Goal: Book appointment/travel/reservation

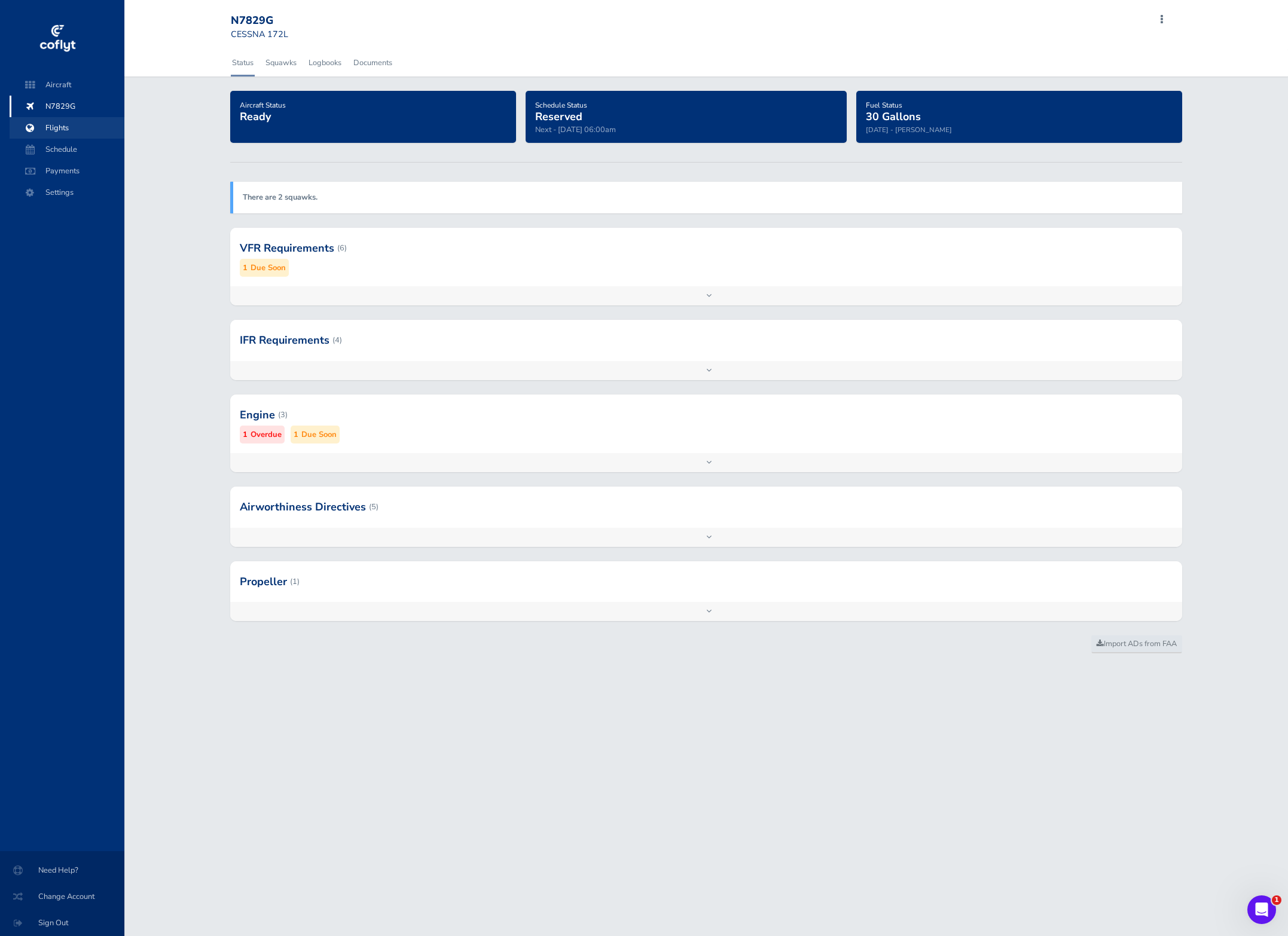
click at [55, 126] on span "Flights" at bounding box center [67, 127] width 91 height 22
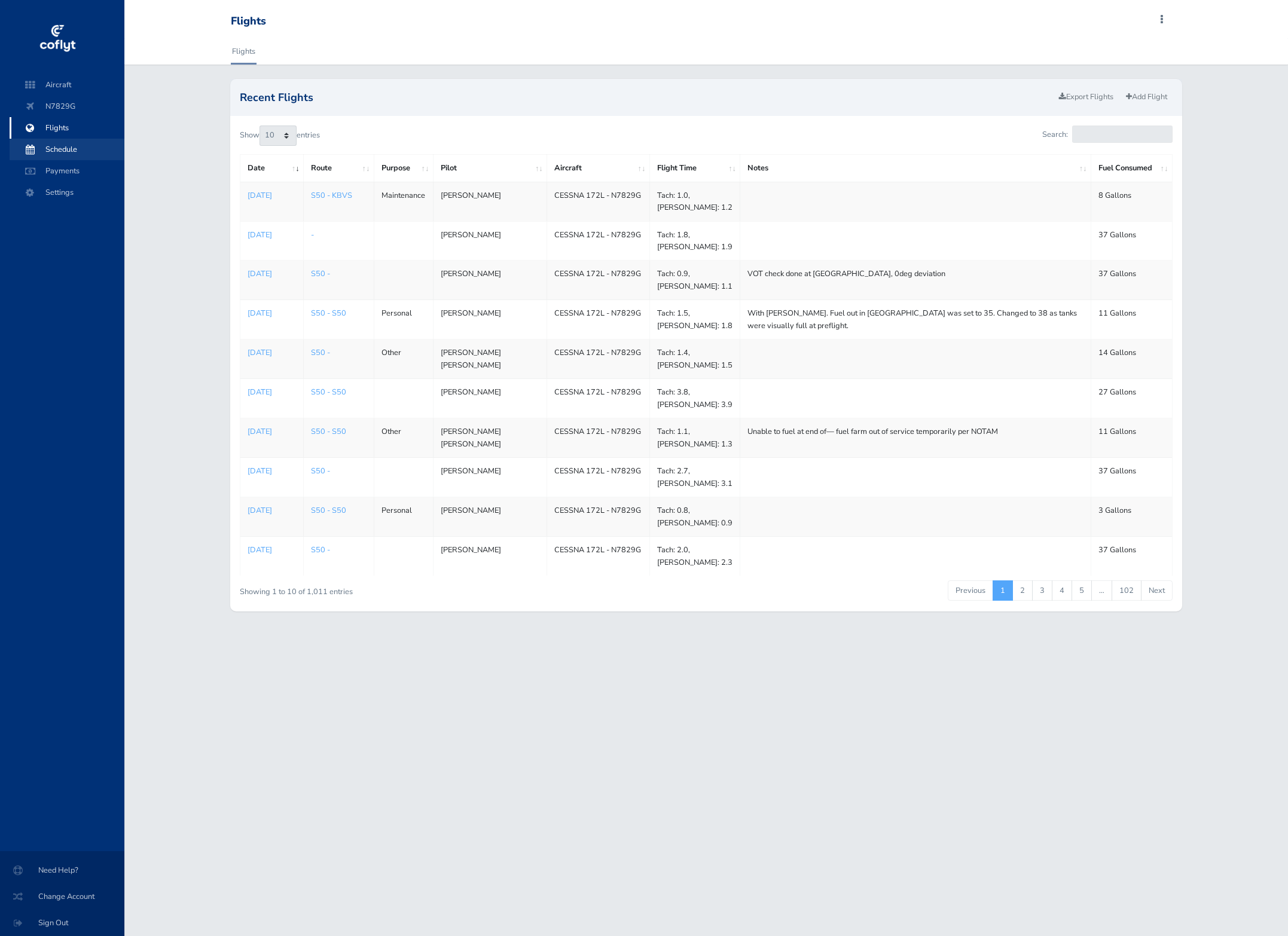
click at [57, 152] on span "Schedule" at bounding box center [67, 149] width 91 height 22
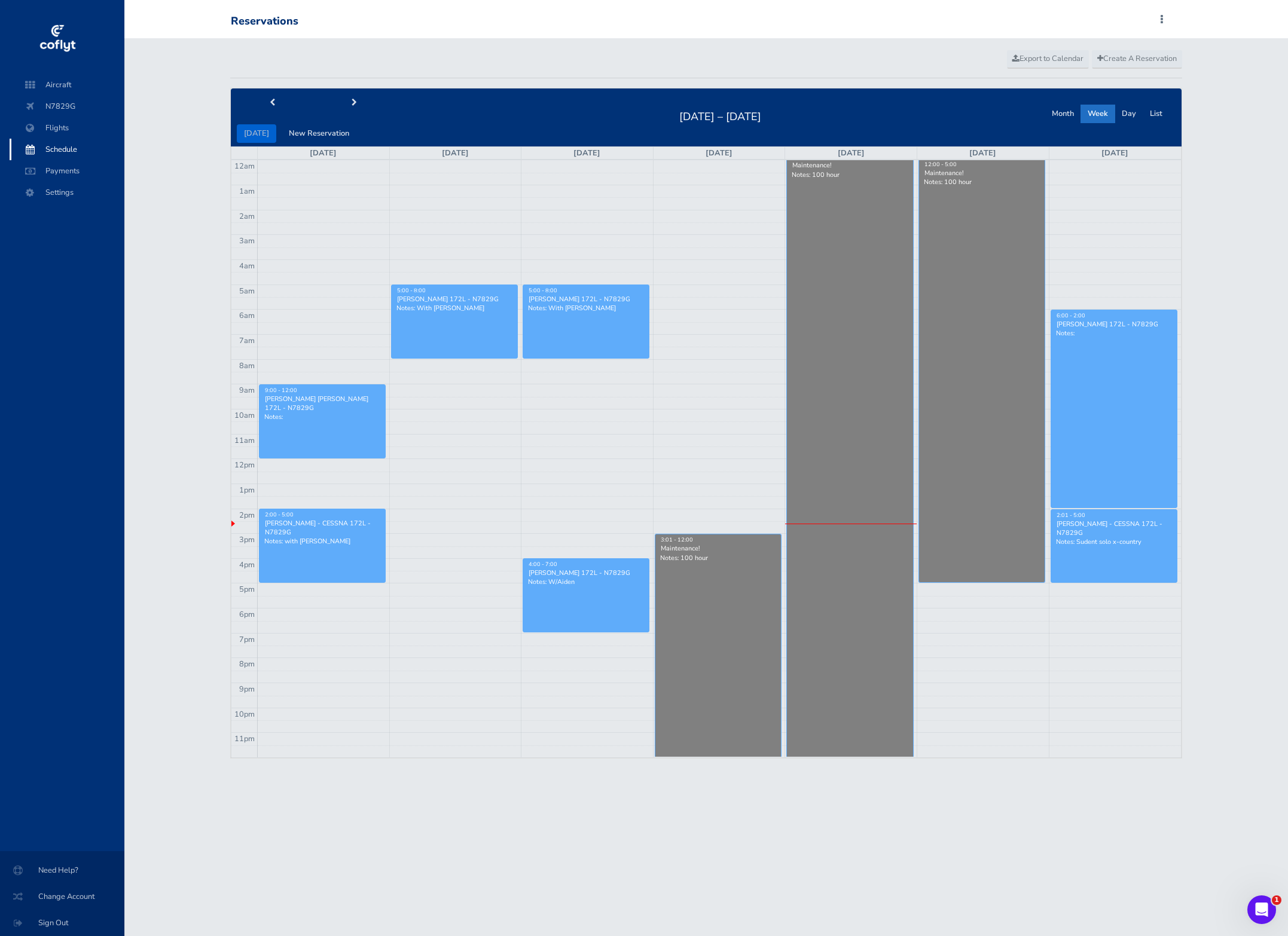
click at [1110, 527] on div "Sylvain Choquel - CESSNA 172L - N7829G" at bounding box center [1114, 528] width 116 height 18
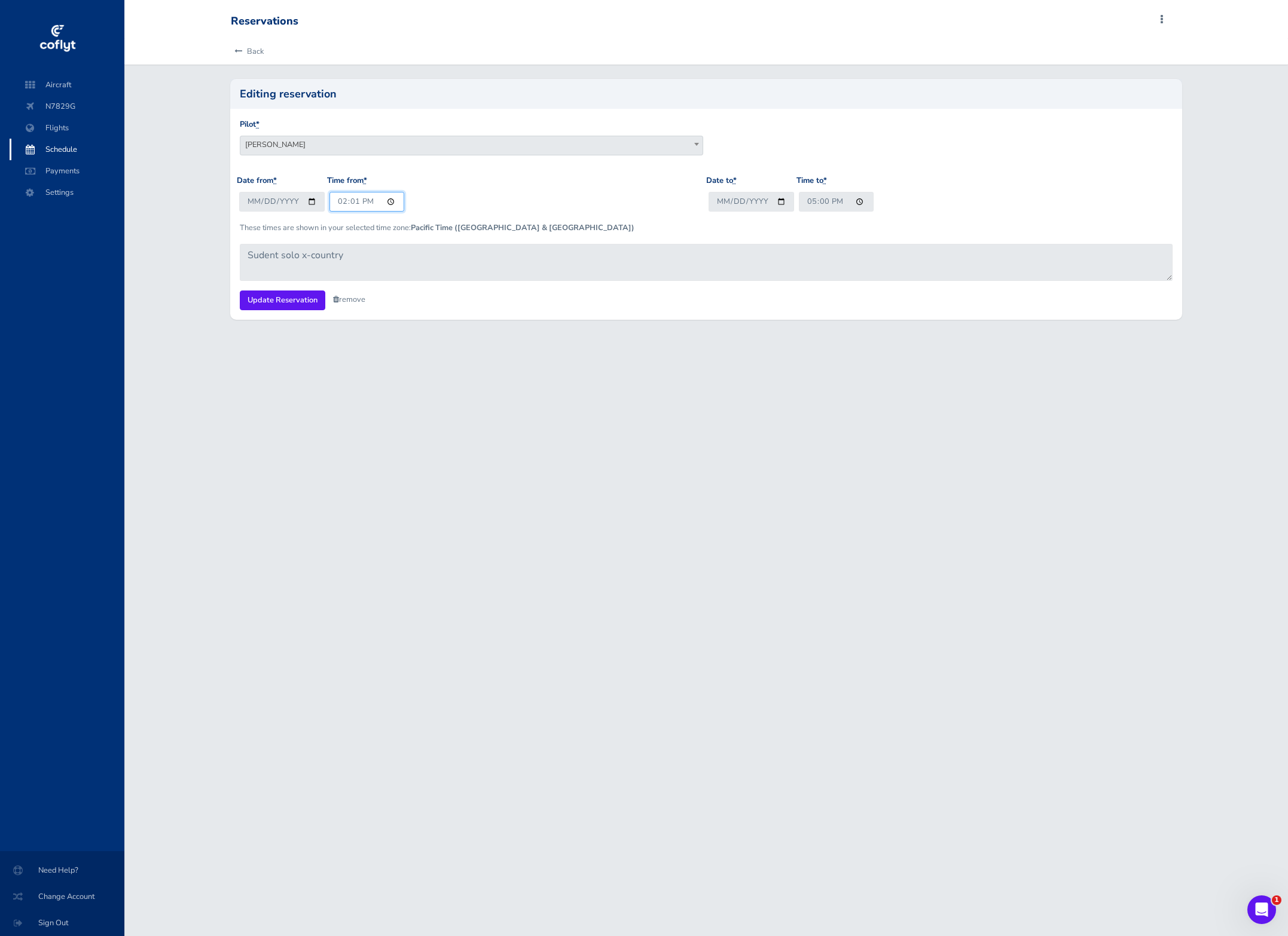
click at [356, 204] on input "14:01" at bounding box center [366, 202] width 74 height 20
click at [388, 199] on input "14:01" at bounding box center [366, 202] width 74 height 20
click at [430, 185] on div "Date from * 2025-08-30 Time from * 14:01" at bounding box center [472, 198] width 470 height 47
click at [855, 201] on input "17:00" at bounding box center [836, 202] width 74 height 20
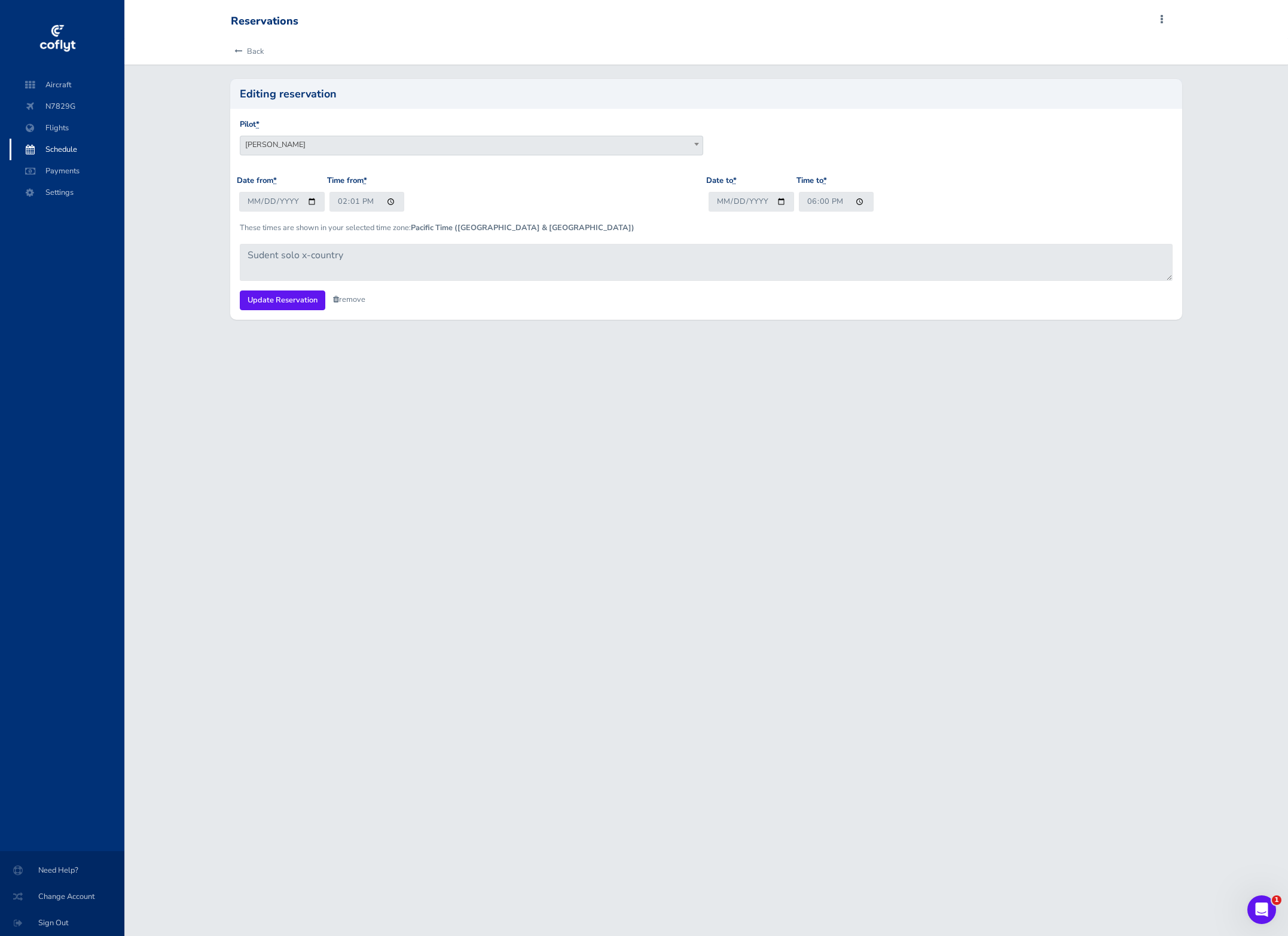
type input "18:00"
click at [558, 485] on div "Reservations Add Flight Add Reservation S Profile Settings Users Aircraft Docum…" at bounding box center [706, 468] width 1164 height 936
click at [286, 300] on input "Update Reservation" at bounding box center [283, 300] width 86 height 20
